Goal: Task Accomplishment & Management: Manage account settings

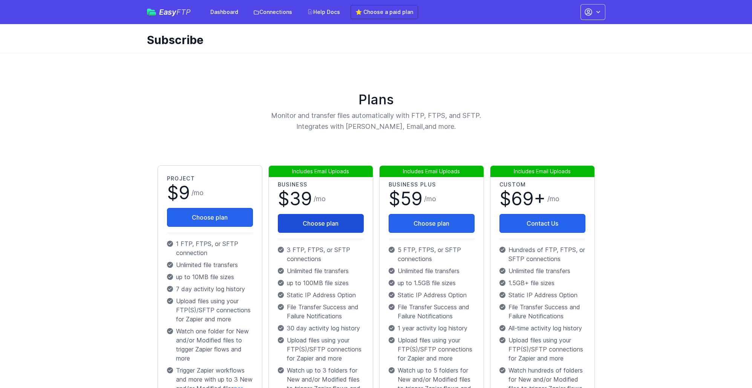
click at [316, 223] on button "Choose plan" at bounding box center [321, 223] width 86 height 19
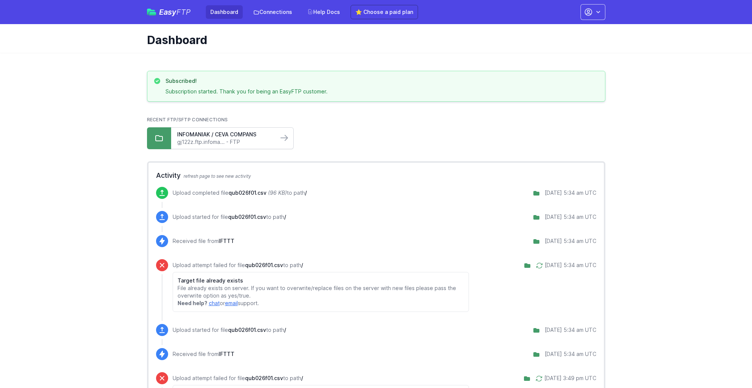
click at [269, 142] on link "gj122z.ftp.infoma... - FTP" at bounding box center [224, 142] width 95 height 8
click at [366, 13] on link "⭐ Choose a paid plan" at bounding box center [383, 12] width 67 height 14
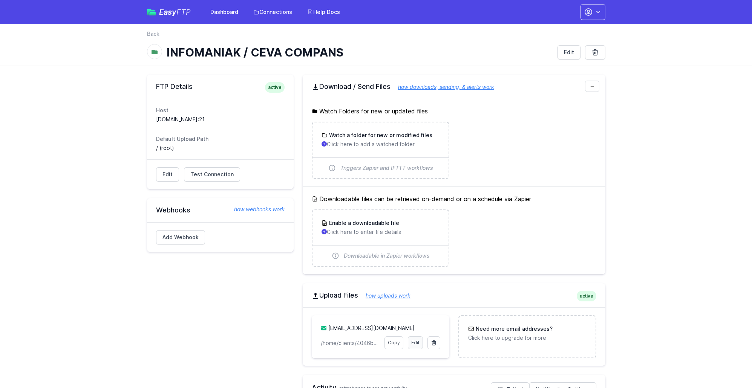
click at [412, 341] on link "Edit" at bounding box center [415, 343] width 15 height 13
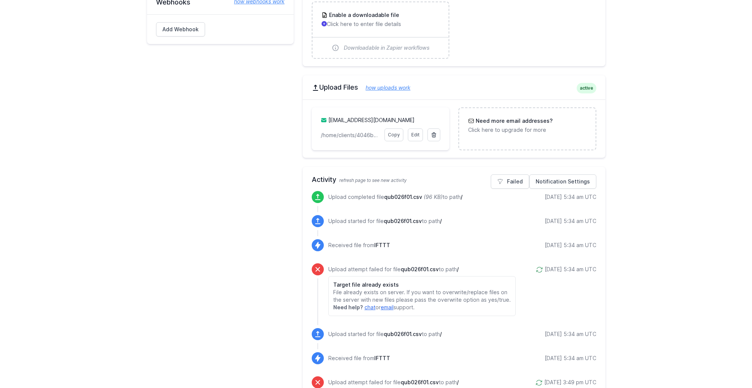
scroll to position [211, 0]
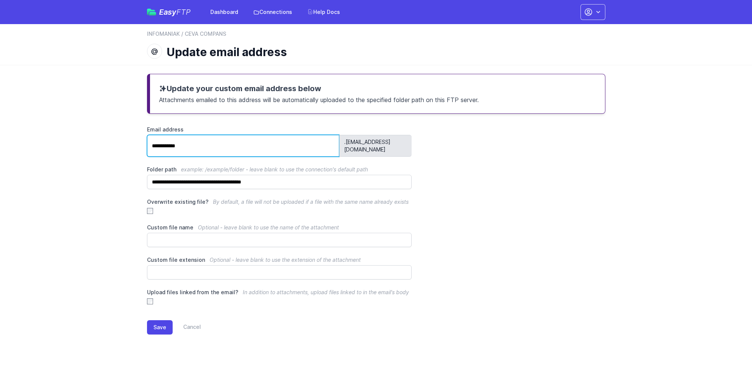
drag, startPoint x: 149, startPoint y: 140, endPoint x: 407, endPoint y: 141, distance: 257.4
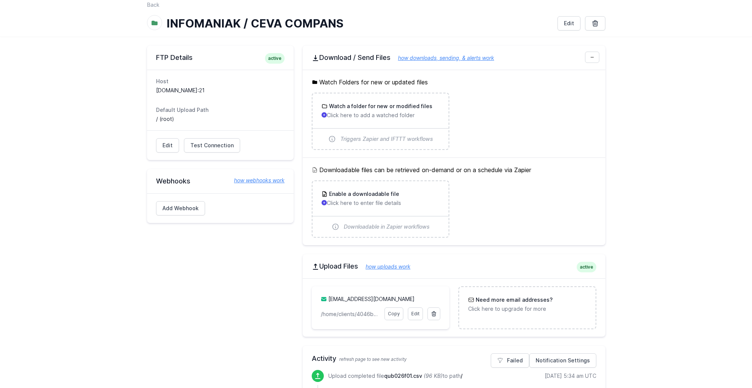
scroll to position [22, 0]
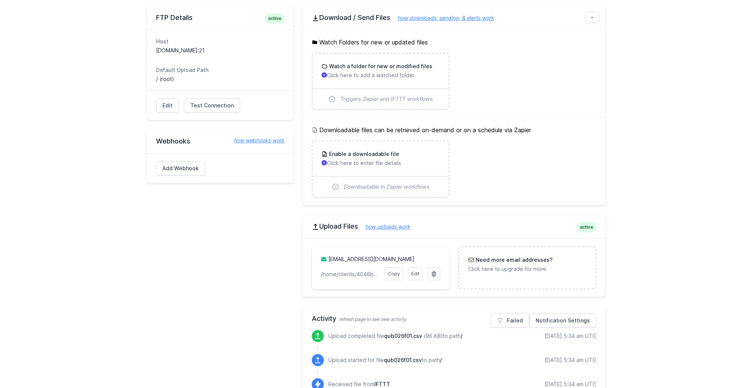
scroll to position [73, 0]
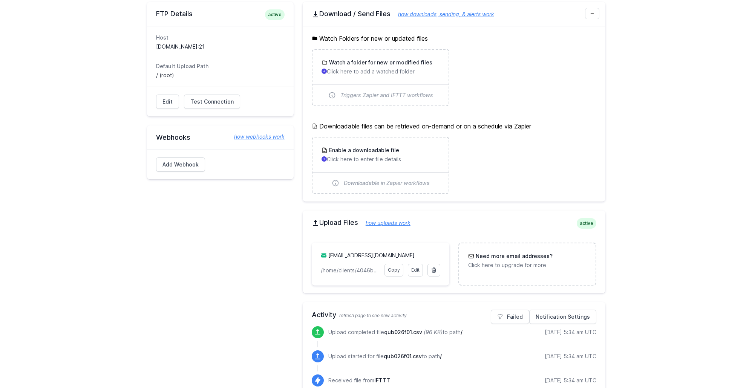
click at [396, 225] on link "how uploads work" at bounding box center [384, 223] width 52 height 6
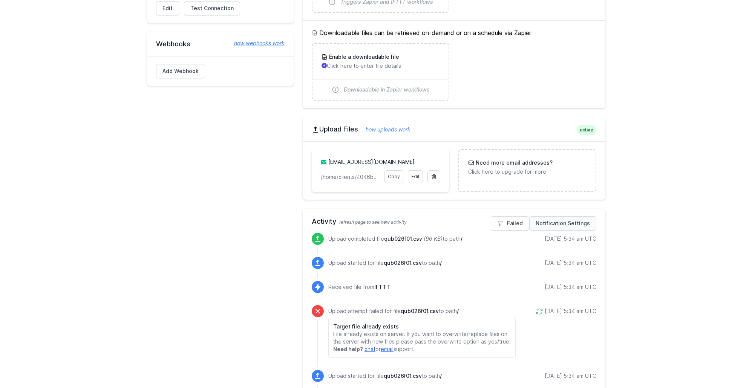
scroll to position [173, 0]
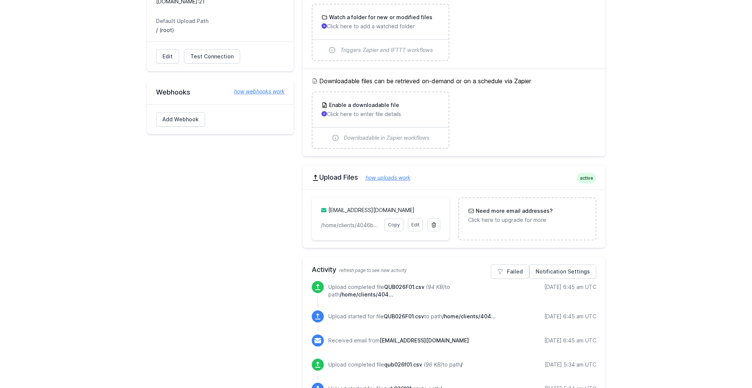
scroll to position [86, 0]
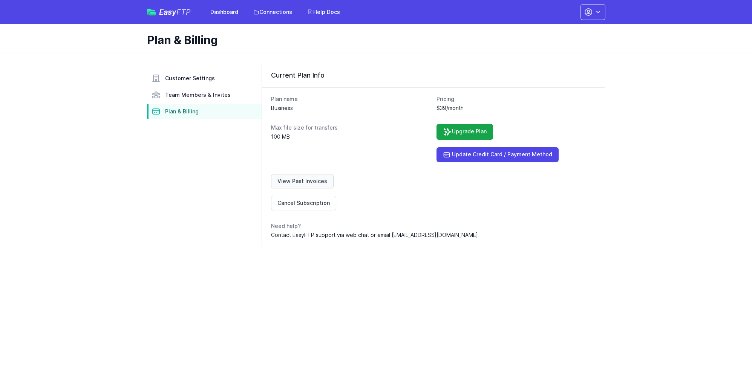
click at [300, 183] on link "View Past Invoices" at bounding box center [302, 181] width 63 height 14
